Goal: Transaction & Acquisition: Purchase product/service

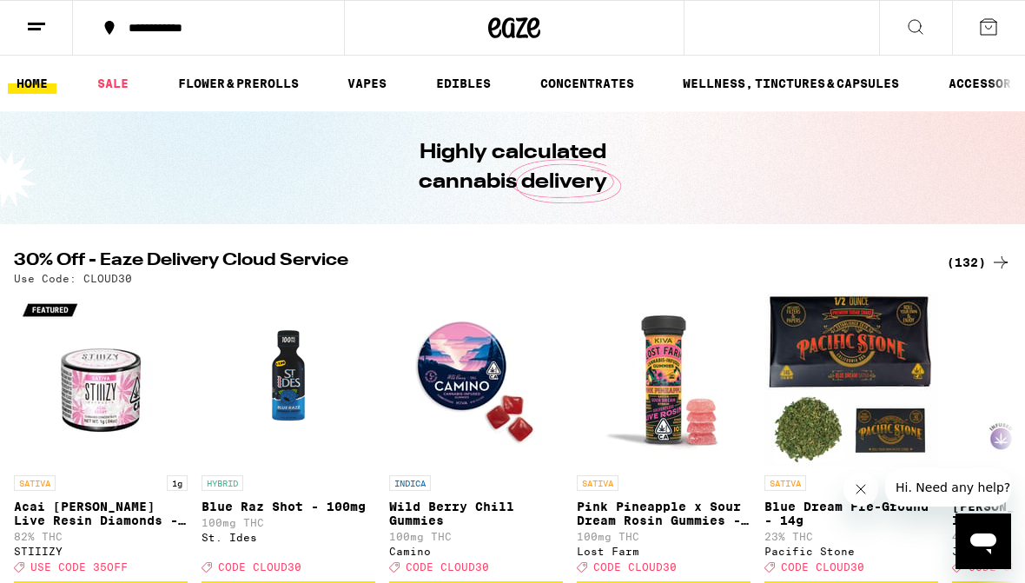
click at [979, 263] on div "(132)" at bounding box center [978, 262] width 64 height 21
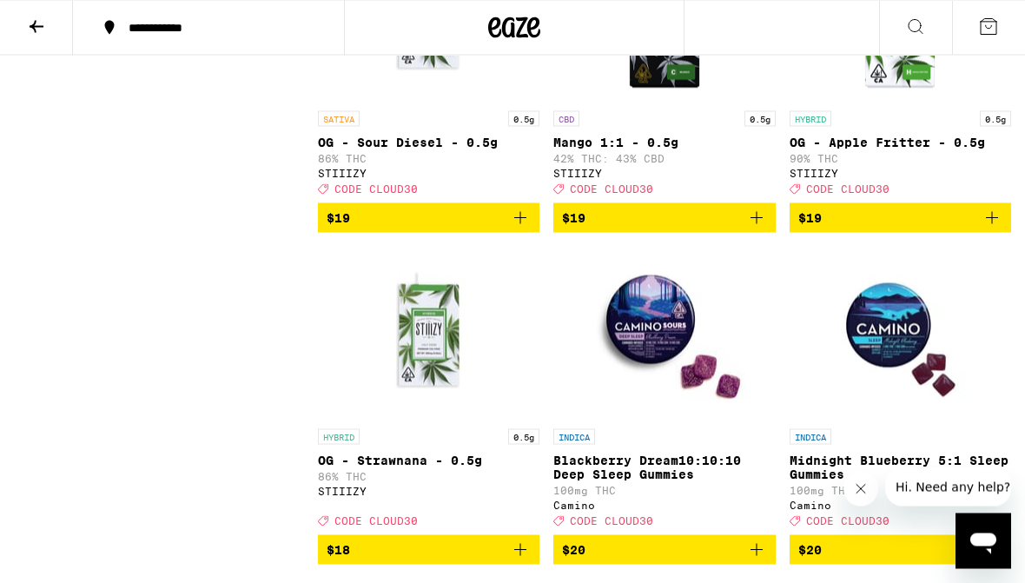
scroll to position [2537, 0]
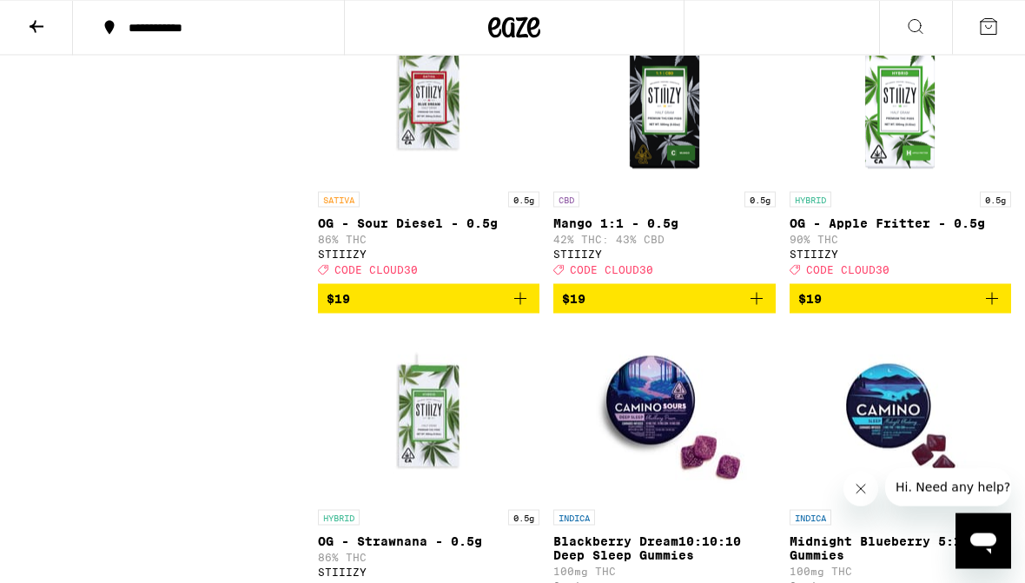
click at [932, 37] on button at bounding box center [915, 28] width 73 height 55
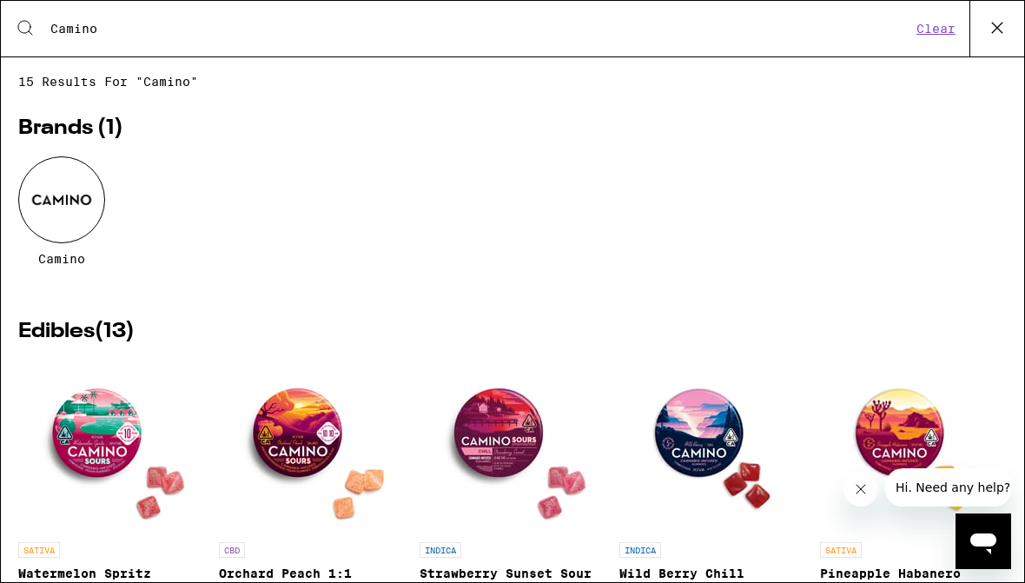
type input "Camino"
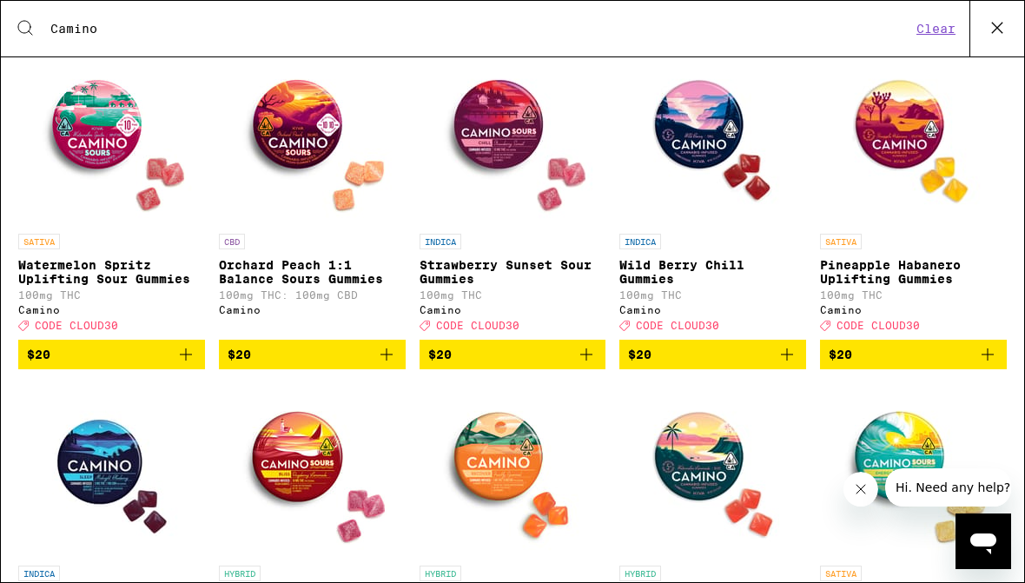
scroll to position [401, 0]
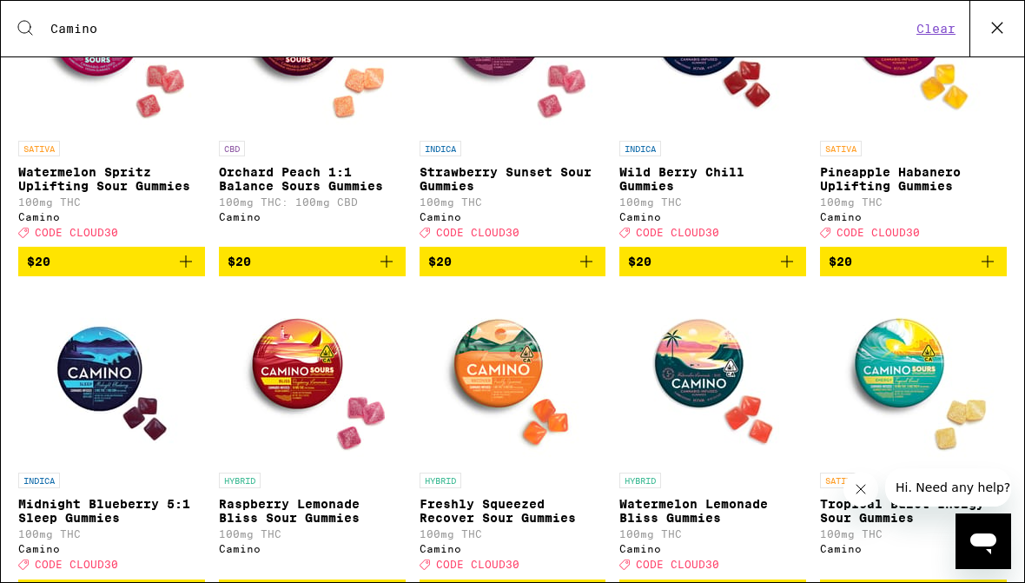
click at [387, 272] on icon "Add to bag" at bounding box center [386, 261] width 21 height 21
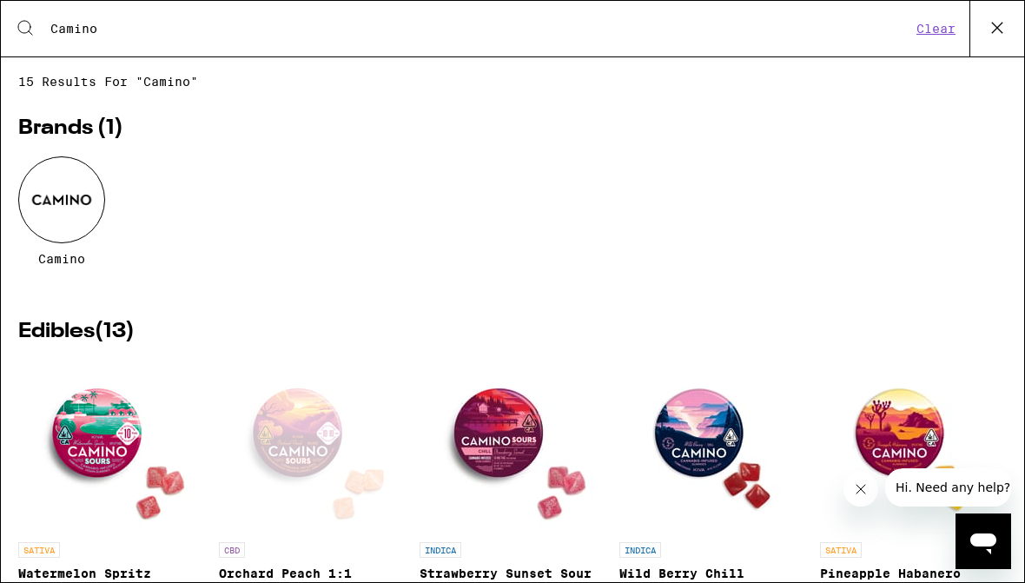
scroll to position [0, 0]
